Goal: Feedback & Contribution: Contribute content

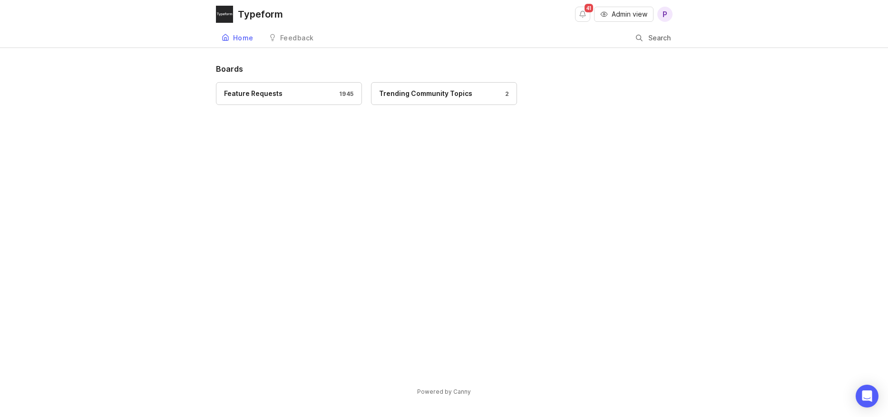
click at [264, 89] on div "Feature Requests" at bounding box center [253, 93] width 58 height 10
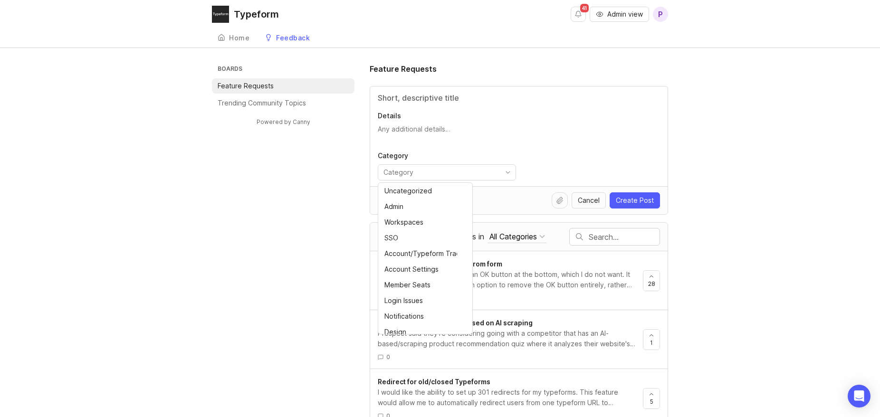
click at [453, 174] on input "toggle menu" at bounding box center [442, 172] width 116 height 10
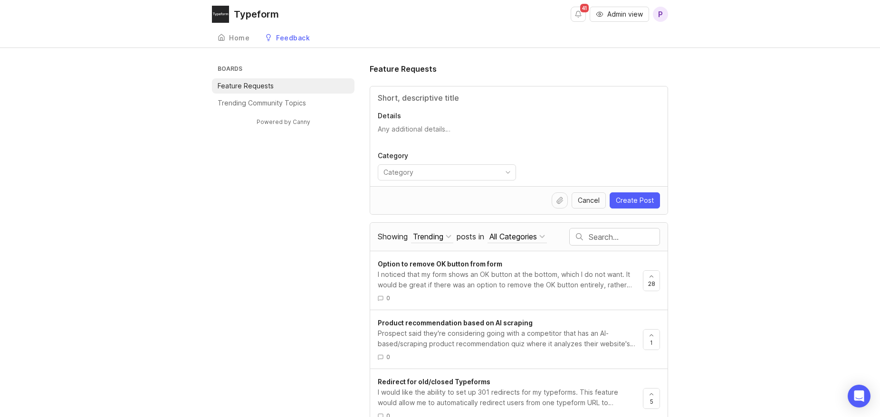
click at [624, 239] on input "text" at bounding box center [624, 237] width 71 height 10
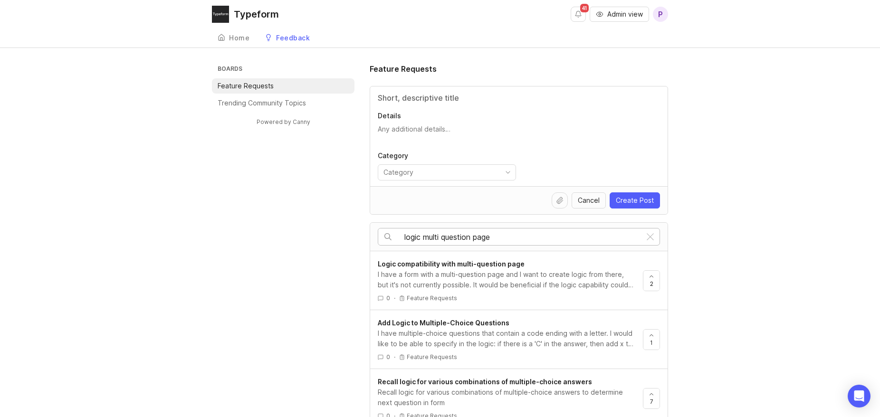
type input "logic multi question page"
click at [526, 276] on div "I have a form with a multi-question page and I want to create logic from there,…" at bounding box center [507, 280] width 258 height 21
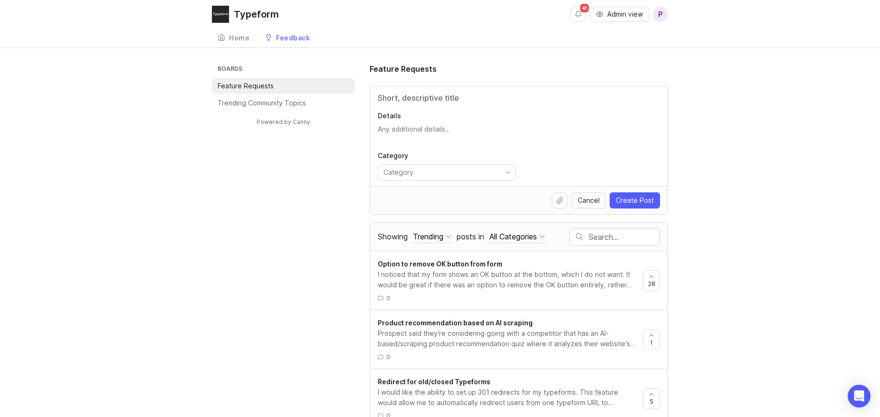
click at [394, 98] on input "Title" at bounding box center [519, 97] width 282 height 11
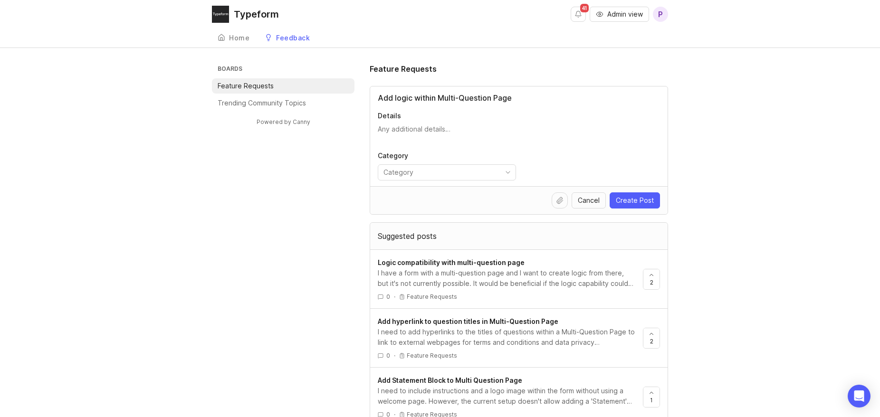
type input "Add logic within Multi-Question Page"
click at [441, 127] on textarea "Details" at bounding box center [519, 134] width 282 height 19
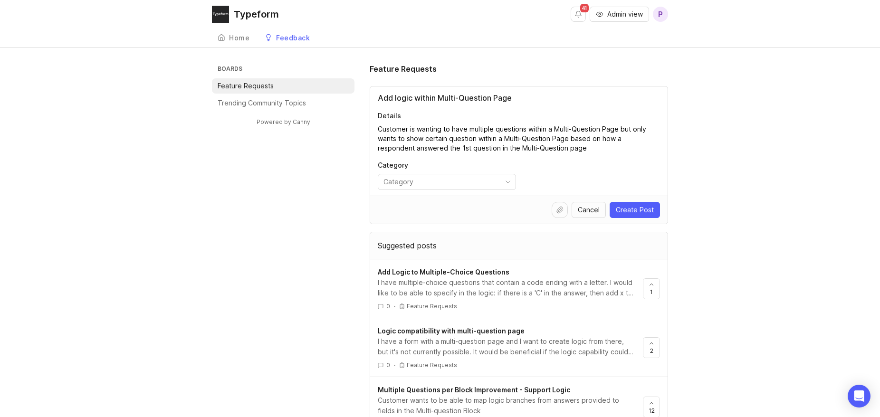
type textarea "Customer is wanting to have multiple questions within a Multi-Question Page but…"
drag, startPoint x: 553, startPoint y: 149, endPoint x: 378, endPoint y: 132, distance: 176.3
click at [378, 132] on textarea "Customer is wanting to have multiple questions within a Multi-Question Page but…" at bounding box center [519, 139] width 282 height 29
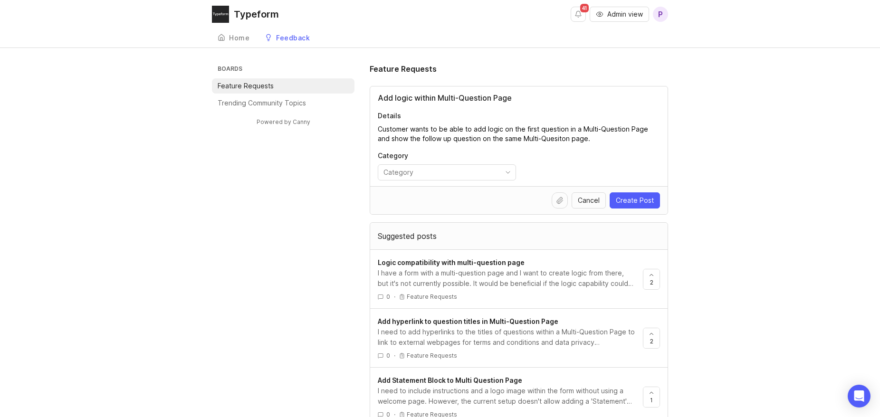
click at [554, 138] on textarea "Customer wants to be able to add logic on the first question in a Multi-Questio…" at bounding box center [519, 134] width 282 height 19
click at [577, 139] on textarea "Customer wants to be able to add logic on the first question in a Multi-Questio…" at bounding box center [519, 134] width 282 height 19
drag, startPoint x: 408, startPoint y: 140, endPoint x: 437, endPoint y: 140, distance: 28.5
click at [437, 140] on textarea "Customer wants to be able to add logic on the first question in a Multi-Questio…" at bounding box center [519, 134] width 282 height 19
click at [453, 138] on textarea "Customer wants to be able to add logic on the first question in a Multi-Questio…" at bounding box center [519, 134] width 282 height 19
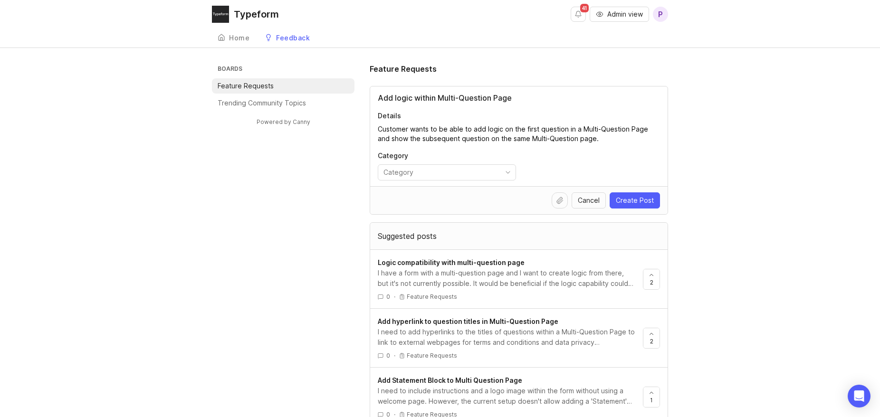
click at [588, 139] on textarea "Customer wants to be able to add logic on the first question in a Multi-Questio…" at bounding box center [519, 134] width 282 height 19
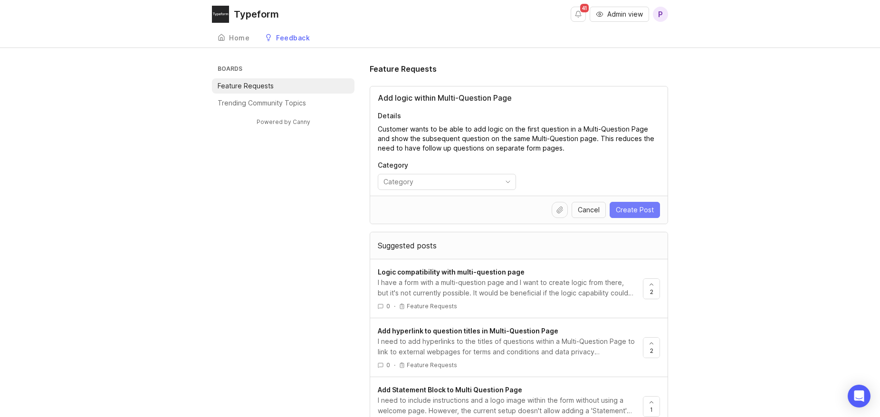
type textarea "Customer wants to be able to add logic on the first question in a Multi-Questio…"
click at [653, 210] on span "Create Post" at bounding box center [635, 210] width 38 height 10
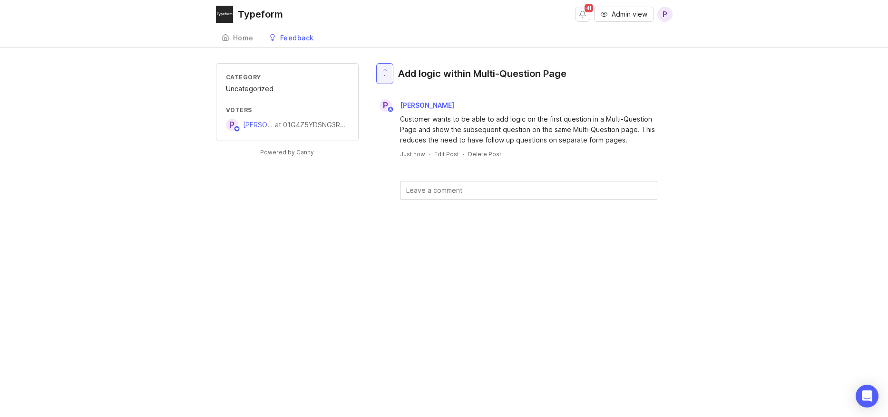
click at [255, 86] on div "Uncategorized" at bounding box center [287, 89] width 123 height 10
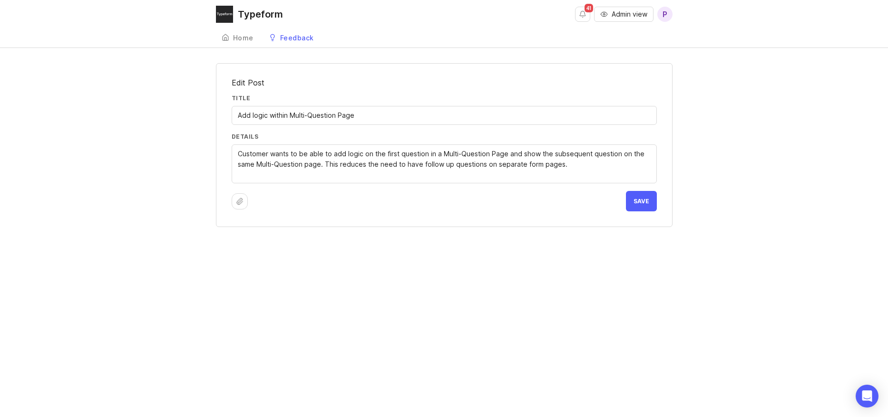
click at [241, 201] on icon at bounding box center [240, 202] width 8 height 8
click at [606, 14] on icon "button" at bounding box center [603, 14] width 6 height 4
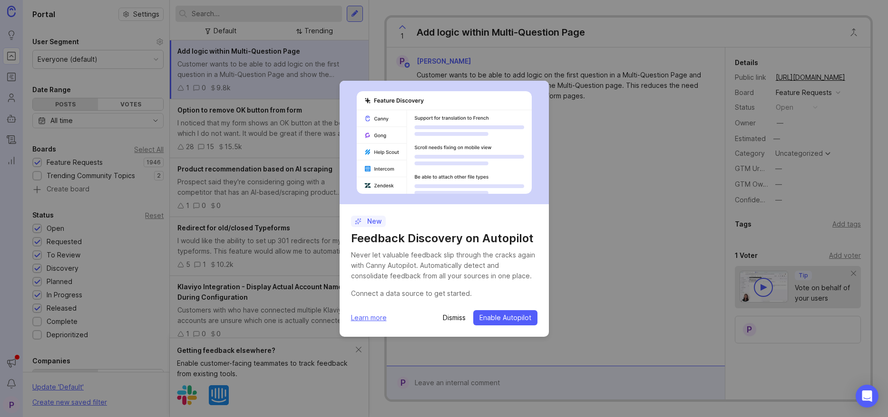
click at [455, 319] on p "Dismiss" at bounding box center [454, 318] width 23 height 10
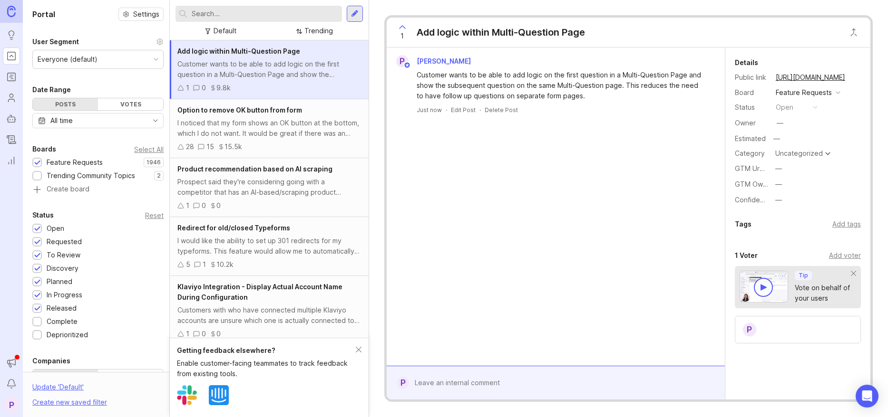
click at [792, 153] on div "Uncategorized" at bounding box center [799, 153] width 48 height 7
type input "m"
click at [252, 11] on input "text" at bounding box center [265, 14] width 146 height 10
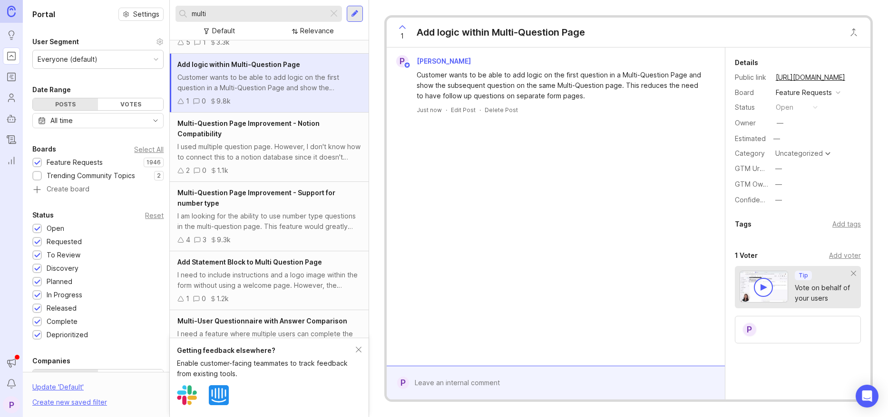
scroll to position [526, 0]
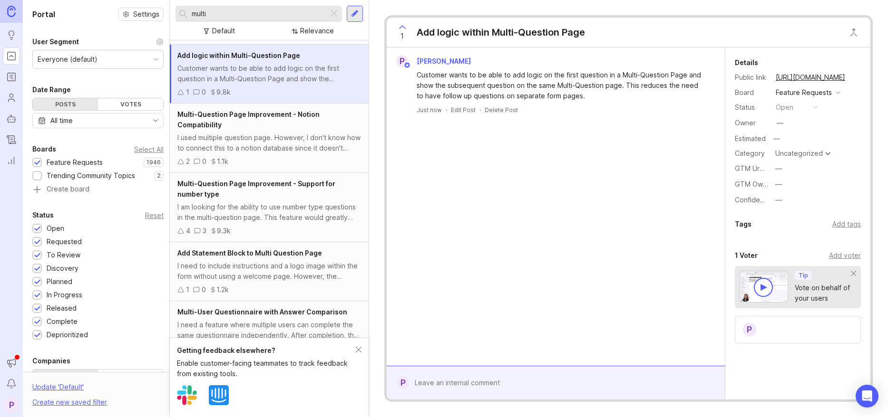
type input "multi"
click at [242, 205] on div "I am looking for the ability to use number type questions in the multi-question…" at bounding box center [268, 212] width 183 height 21
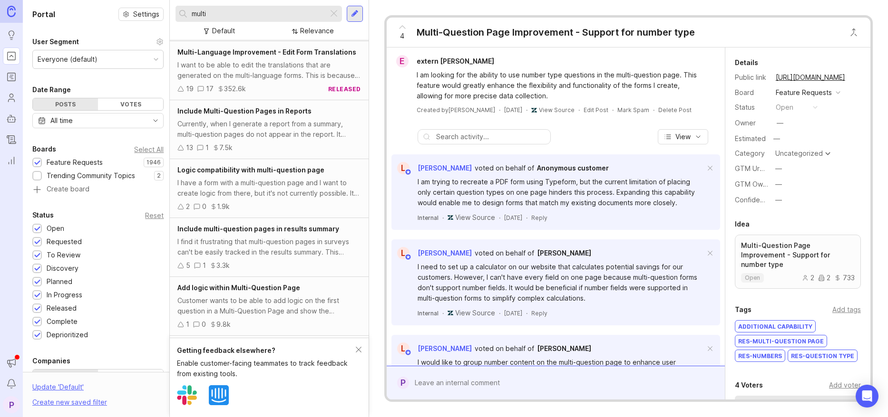
scroll to position [295, 0]
click at [247, 242] on div "I find it frustrating that multi-question pages in surveys can't be easily trac…" at bounding box center [268, 246] width 183 height 21
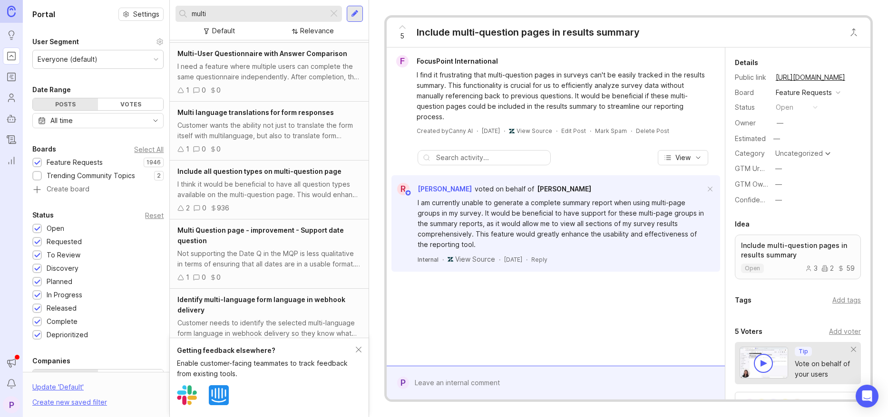
scroll to position [785, 0]
click at [243, 254] on div "Not supporting the Date Q in the MQP is less qualitative in terms of ensuring t…" at bounding box center [268, 258] width 183 height 21
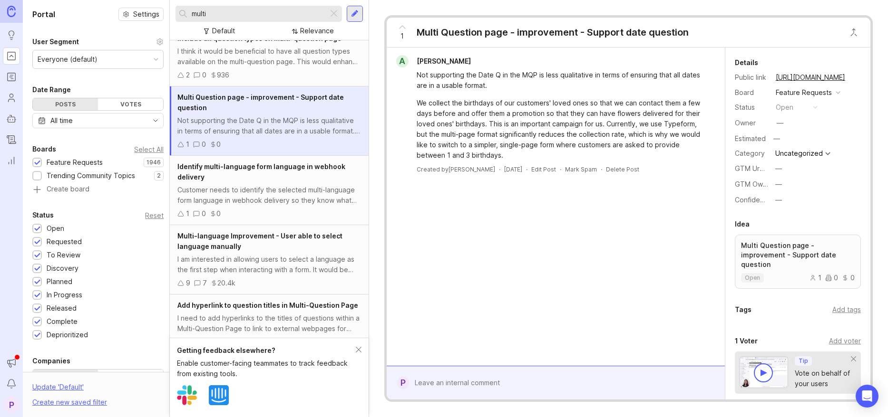
scroll to position [927, 0]
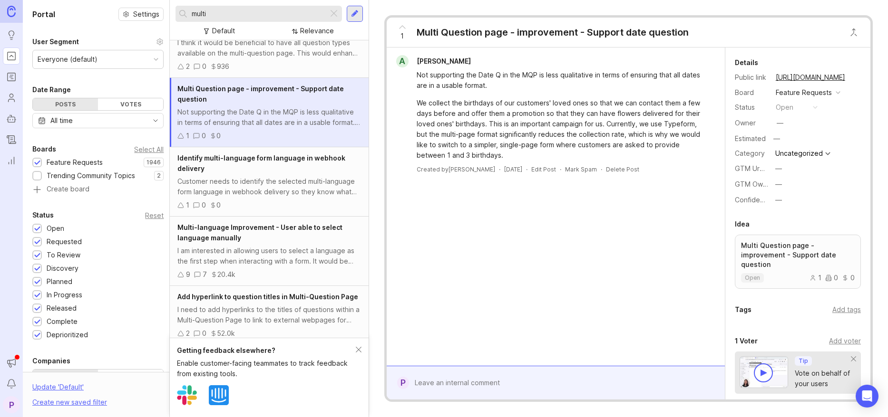
click at [252, 207] on div "1 0 0" at bounding box center [268, 205] width 183 height 10
